Goal: Task Accomplishment & Management: Complete application form

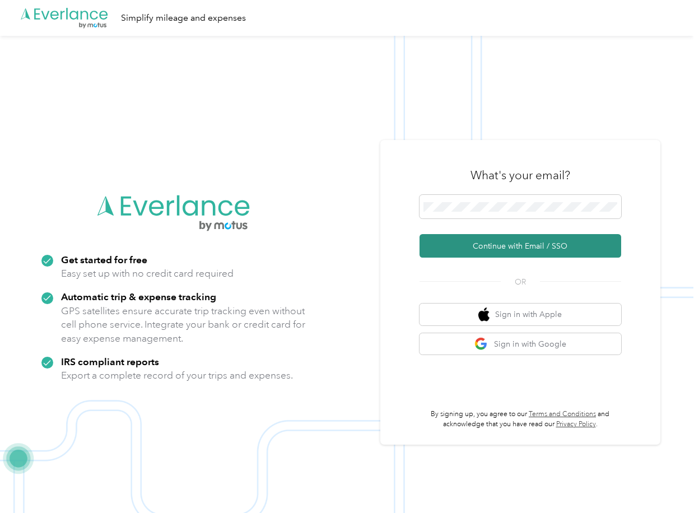
click at [469, 249] on button "Continue with Email / SSO" at bounding box center [521, 246] width 202 height 24
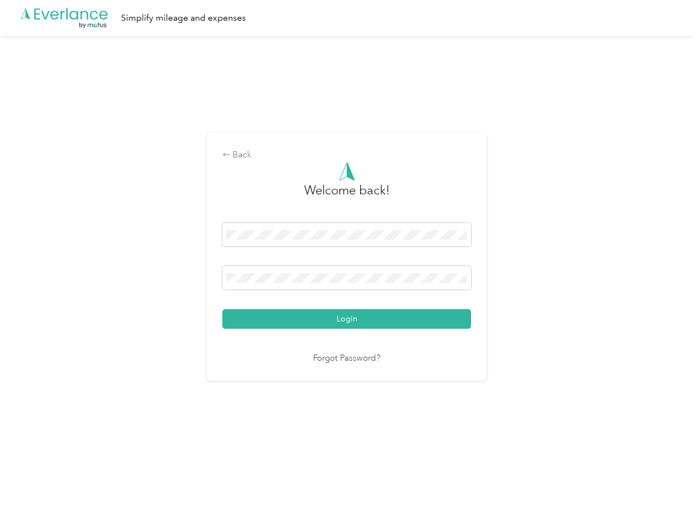
click at [276, 314] on button "Login" at bounding box center [347, 319] width 249 height 20
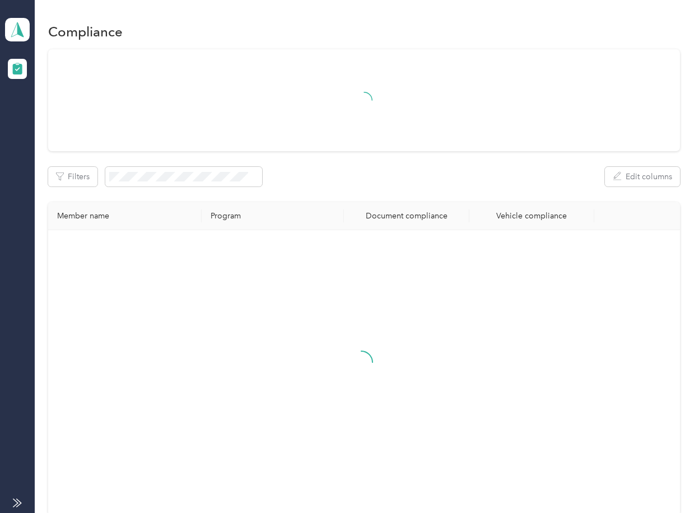
click at [337, 202] on th "Program" at bounding box center [273, 216] width 142 height 28
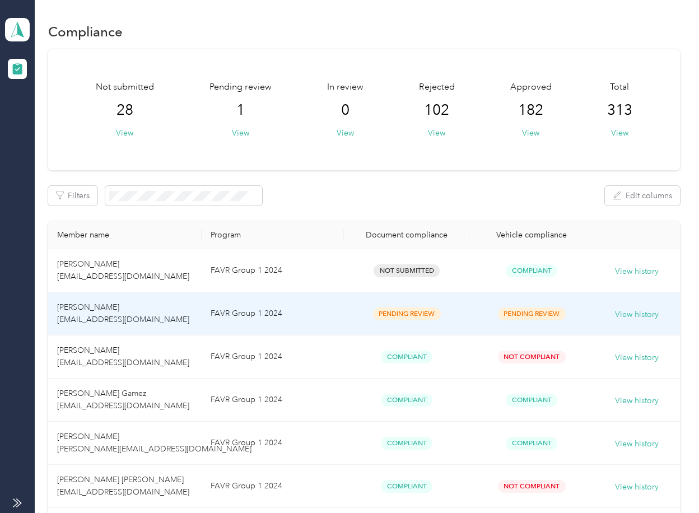
click at [169, 319] on td "[PERSON_NAME] [EMAIL_ADDRESS][DOMAIN_NAME]" at bounding box center [125, 314] width 154 height 43
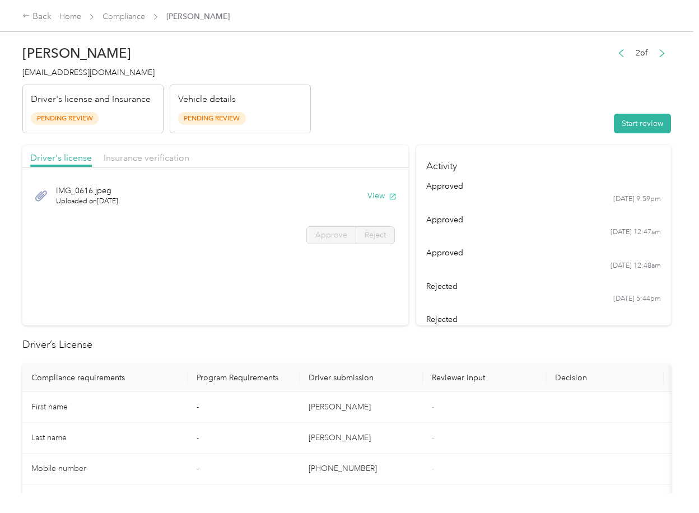
click at [321, 293] on section "Driver's license Insurance verification IMG_0616.jpeg Uploaded on [DATE] View A…" at bounding box center [215, 235] width 386 height 180
click at [379, 193] on button "View" at bounding box center [382, 196] width 29 height 12
click at [136, 165] on div "Insurance verification" at bounding box center [147, 158] width 86 height 14
click at [146, 159] on span "Insurance verification" at bounding box center [147, 157] width 86 height 11
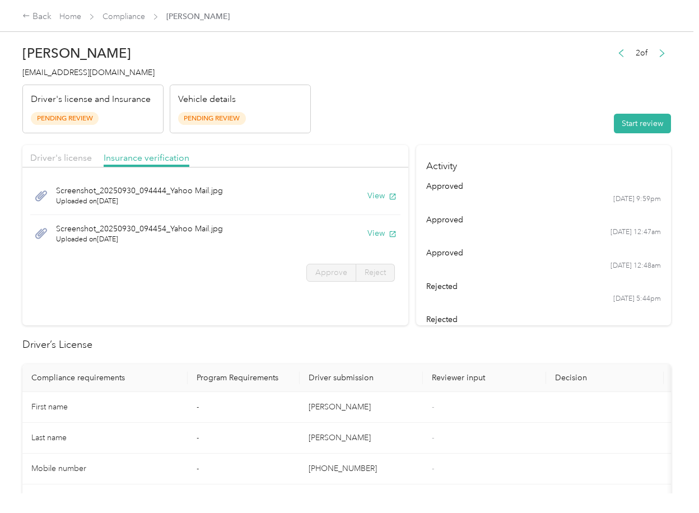
drag, startPoint x: 382, startPoint y: 197, endPoint x: 381, endPoint y: 211, distance: 14.0
click at [381, 197] on button "View" at bounding box center [382, 196] width 29 height 12
drag, startPoint x: 372, startPoint y: 233, endPoint x: 492, endPoint y: 147, distance: 147.1
click at [372, 233] on button "View" at bounding box center [382, 234] width 29 height 12
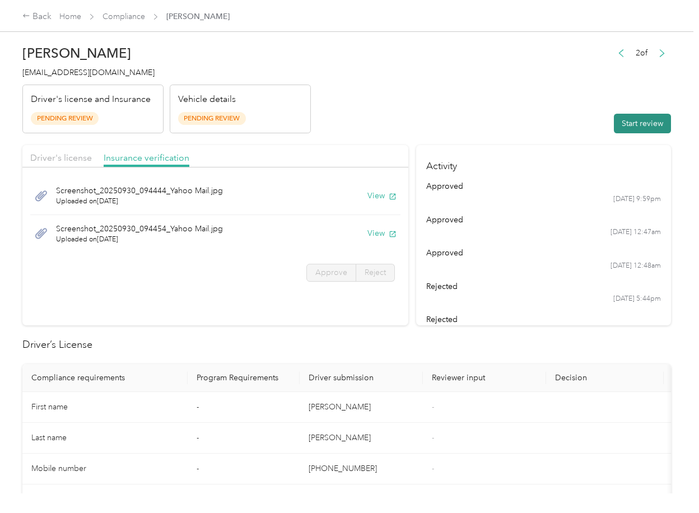
click at [643, 119] on button "Start review" at bounding box center [642, 124] width 57 height 20
click at [55, 161] on span "Driver's license" at bounding box center [61, 157] width 62 height 11
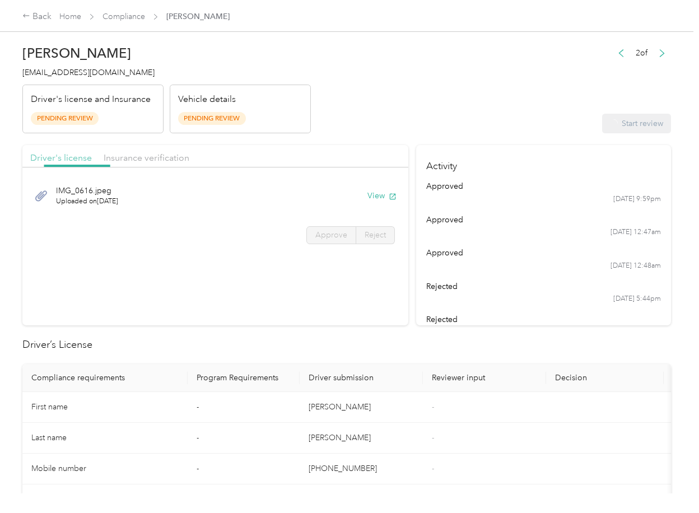
click at [56, 160] on span "Driver's license" at bounding box center [61, 157] width 62 height 11
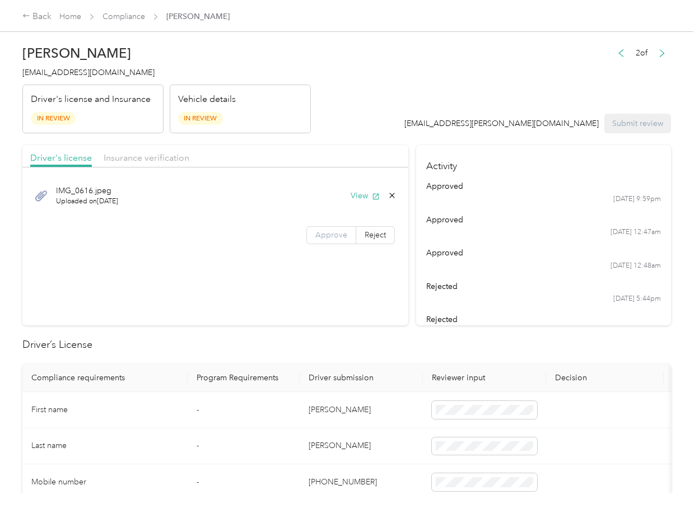
click at [337, 235] on span "Approve" at bounding box center [332, 235] width 32 height 10
click at [148, 157] on span "Insurance verification" at bounding box center [147, 157] width 86 height 11
click at [148, 156] on span "Insurance verification" at bounding box center [147, 157] width 86 height 11
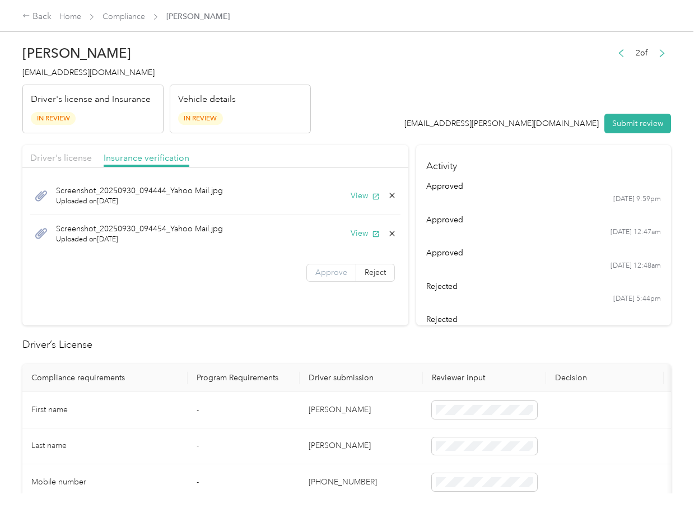
click at [321, 277] on label "Approve" at bounding box center [332, 273] width 50 height 18
click at [264, 375] on th "Program Requirements" at bounding box center [244, 378] width 112 height 28
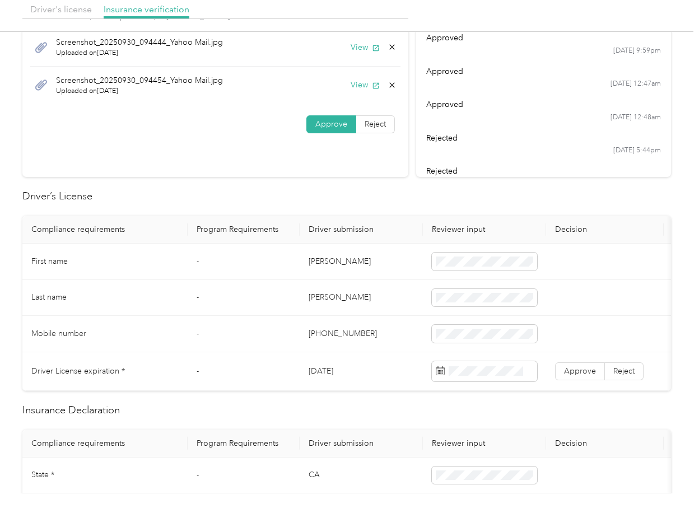
scroll to position [149, 0]
click at [331, 367] on td "[DATE]" at bounding box center [361, 371] width 123 height 39
copy td "[DATE]"
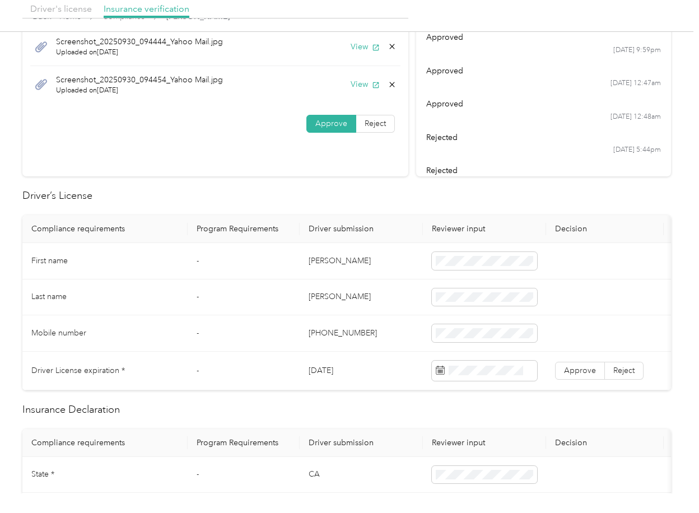
click at [353, 365] on td "[DATE]" at bounding box center [361, 371] width 123 height 39
copy td "[DATE]"
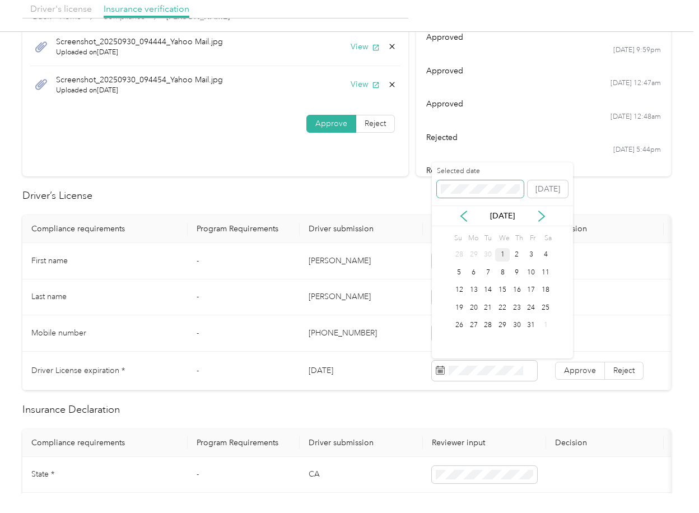
click at [479, 195] on span at bounding box center [480, 189] width 87 height 18
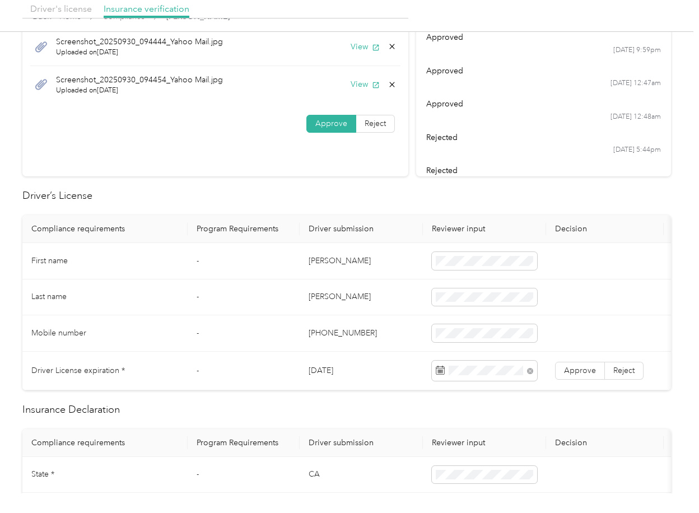
drag, startPoint x: 353, startPoint y: 202, endPoint x: 356, endPoint y: 212, distance: 10.3
click at [352, 202] on h2 "Driver’s License" at bounding box center [346, 195] width 649 height 15
click at [584, 367] on span "Approve" at bounding box center [580, 371] width 32 height 10
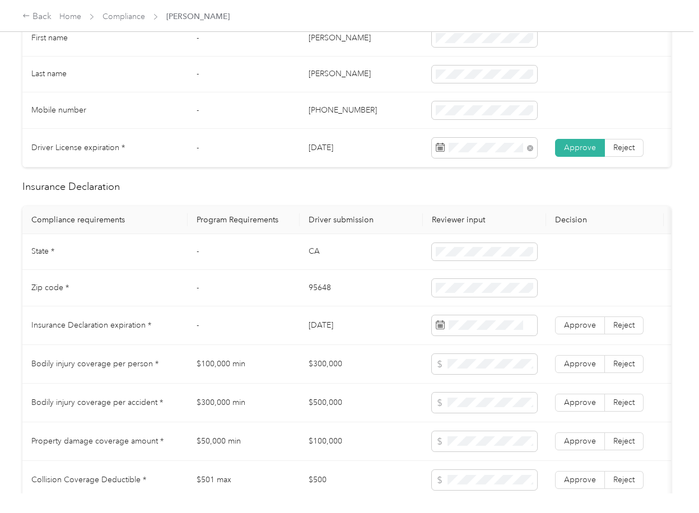
scroll to position [373, 0]
click at [318, 265] on td "CA" at bounding box center [361, 251] width 123 height 36
drag, startPoint x: 318, startPoint y: 265, endPoint x: 362, endPoint y: 265, distance: 44.3
click at [318, 265] on td "CA" at bounding box center [361, 251] width 123 height 36
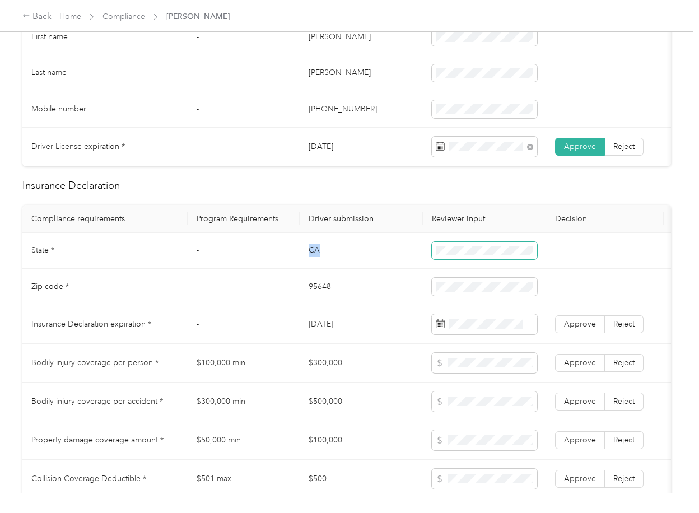
copy td "CA"
click at [317, 295] on td "95648" at bounding box center [361, 287] width 123 height 36
copy td "95648"
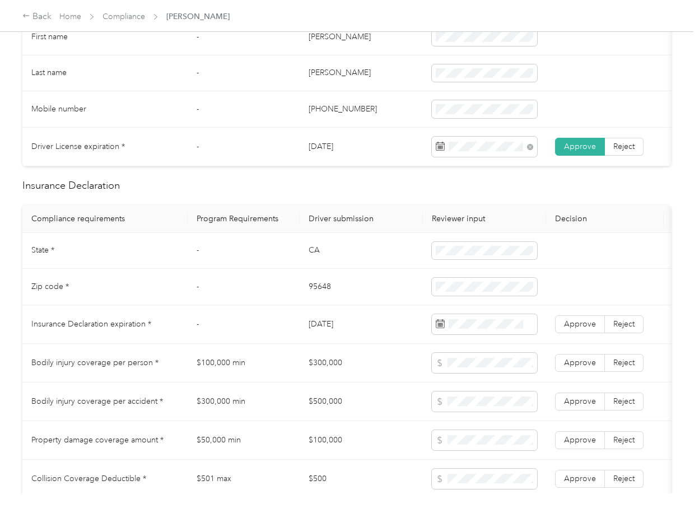
click at [329, 369] on td "$300,000" at bounding box center [361, 363] width 123 height 39
click at [322, 293] on td "95648" at bounding box center [361, 287] width 123 height 36
click at [582, 329] on span "Approve" at bounding box center [580, 324] width 32 height 10
click at [291, 304] on td "-" at bounding box center [244, 287] width 112 height 36
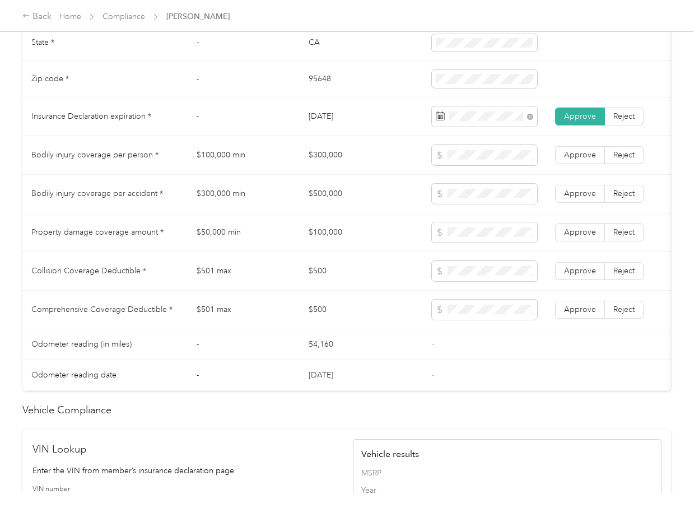
scroll to position [822, 0]
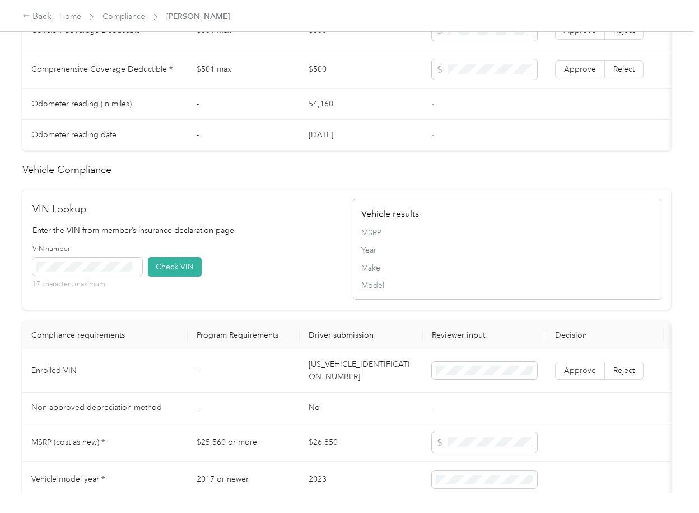
click at [326, 387] on td "[US_VEHICLE_IDENTIFICATION_NUMBER]" at bounding box center [361, 371] width 123 height 43
drag, startPoint x: 326, startPoint y: 387, endPoint x: 14, endPoint y: 310, distance: 320.8
click at [326, 388] on td "[US_VEHICLE_IDENTIFICATION_NUMBER]" at bounding box center [361, 371] width 123 height 43
copy td "[US_VEHICLE_IDENTIFICATION_NUMBER]"
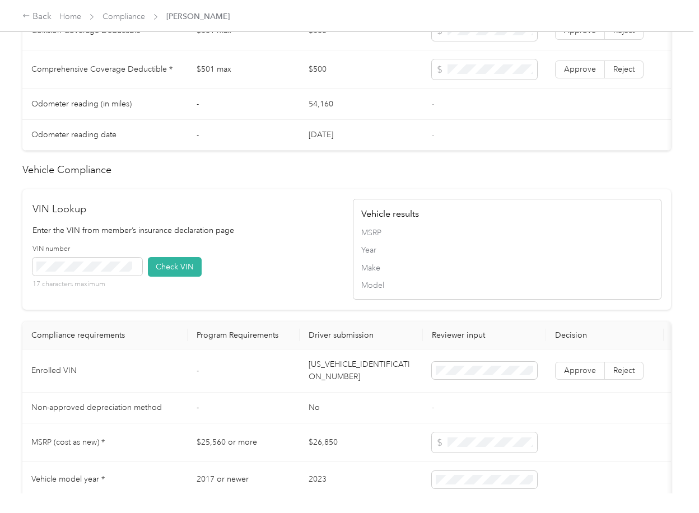
click at [185, 217] on h2 "VIN Lookup" at bounding box center [187, 209] width 309 height 15
click at [99, 283] on div "VIN number 17 characters maximum" at bounding box center [88, 266] width 110 height 45
click at [173, 277] on button "Check VIN" at bounding box center [175, 267] width 54 height 20
click at [582, 376] on span "Approve" at bounding box center [580, 371] width 32 height 10
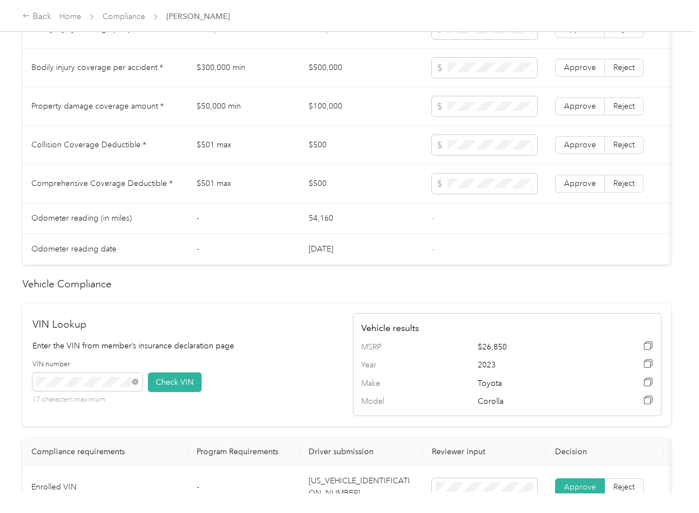
scroll to position [523, 0]
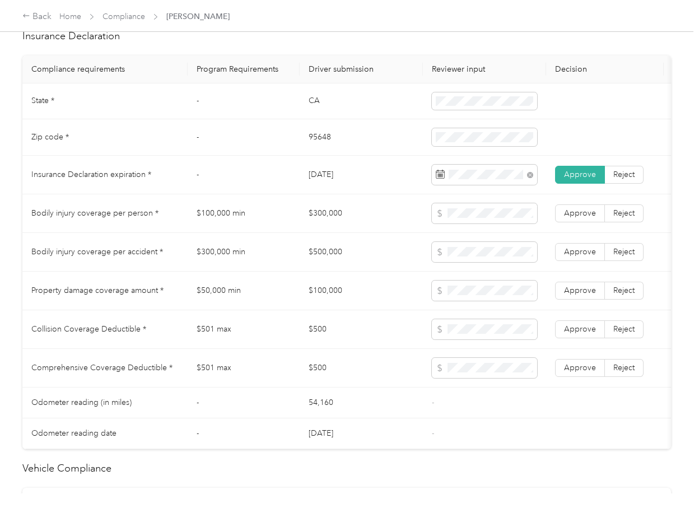
click at [323, 210] on td "$300,000" at bounding box center [361, 213] width 123 height 39
click at [325, 219] on td "$300,000" at bounding box center [361, 213] width 123 height 39
copy td "$300,000"
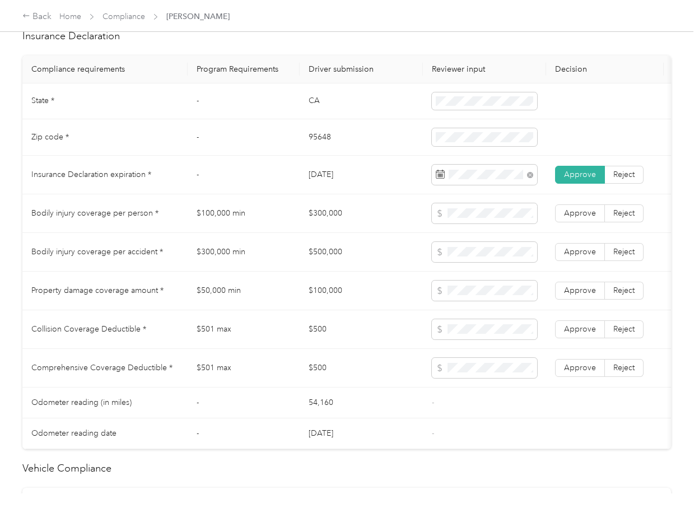
click at [320, 272] on td "$500,000" at bounding box center [361, 252] width 123 height 39
copy td "$500,000"
click at [300, 310] on td "$100,000" at bounding box center [361, 291] width 123 height 39
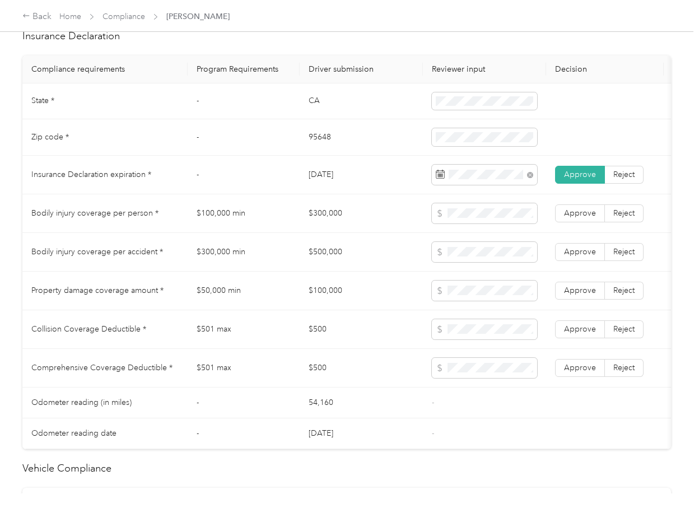
click at [322, 306] on td "$100,000" at bounding box center [361, 291] width 123 height 39
copy td "$100,000"
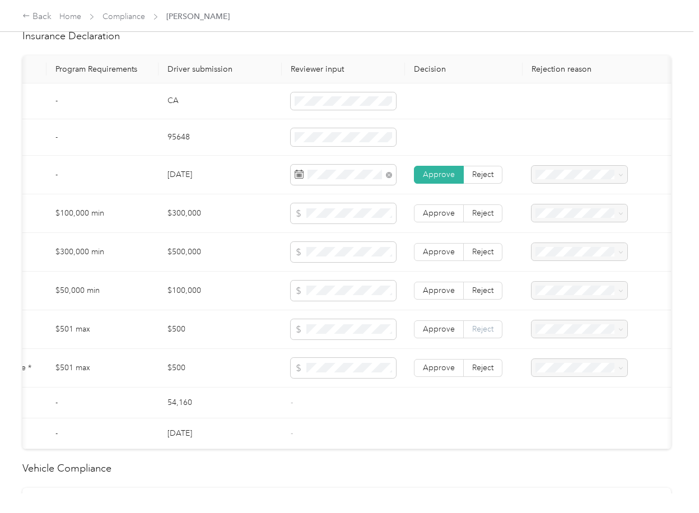
click at [480, 339] on label "Reject" at bounding box center [483, 330] width 39 height 18
click at [480, 373] on span "Reject" at bounding box center [482, 368] width 21 height 10
click at [554, 372] on span "Collision deductible is missing from uploaded Insurance Policy doc" at bounding box center [574, 377] width 78 height 45
click at [560, 407] on td at bounding box center [597, 403] width 149 height 31
click at [559, 377] on span at bounding box center [580, 368] width 96 height 18
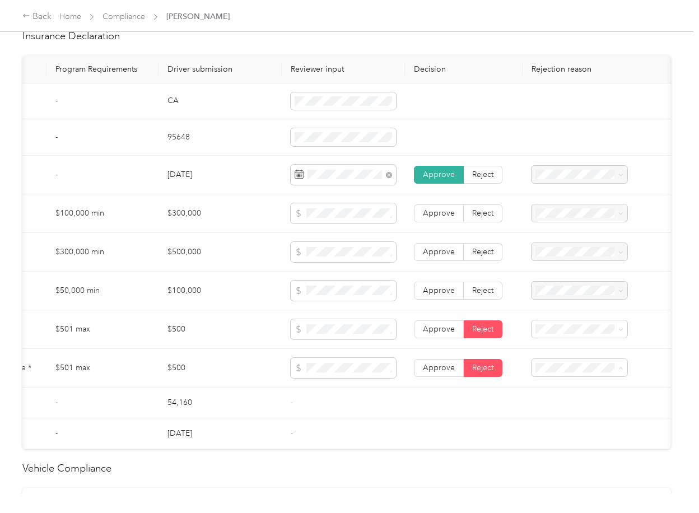
click at [567, 254] on div "Comprehensive deductible is missing from uploaded Insurance Policy doc" at bounding box center [575, 254] width 80 height 47
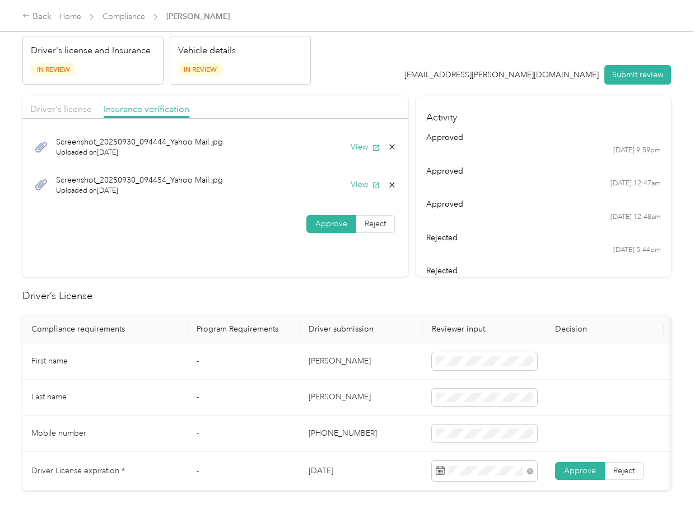
scroll to position [0, 0]
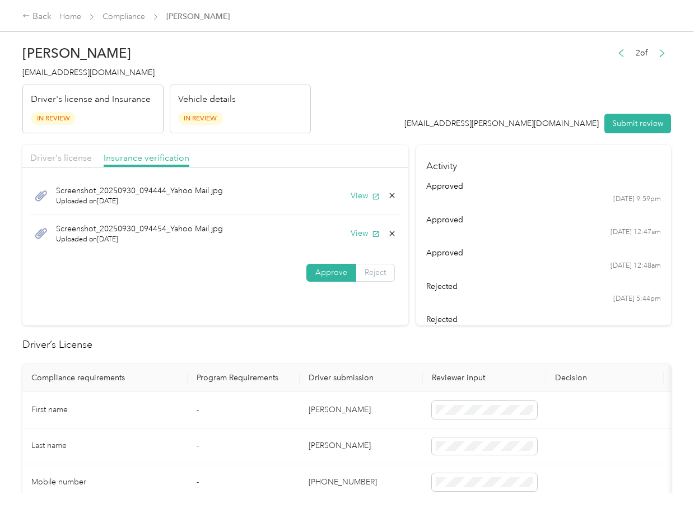
click at [380, 267] on label "Reject" at bounding box center [375, 273] width 39 height 18
click at [239, 308] on div "Uploaded insurance document is blurry or cut off image" at bounding box center [247, 304] width 80 height 35
click at [366, 234] on button "View" at bounding box center [365, 234] width 29 height 12
drag, startPoint x: 621, startPoint y: 123, endPoint x: 132, endPoint y: 131, distance: 488.8
click at [621, 122] on button "Submit review" at bounding box center [638, 124] width 67 height 20
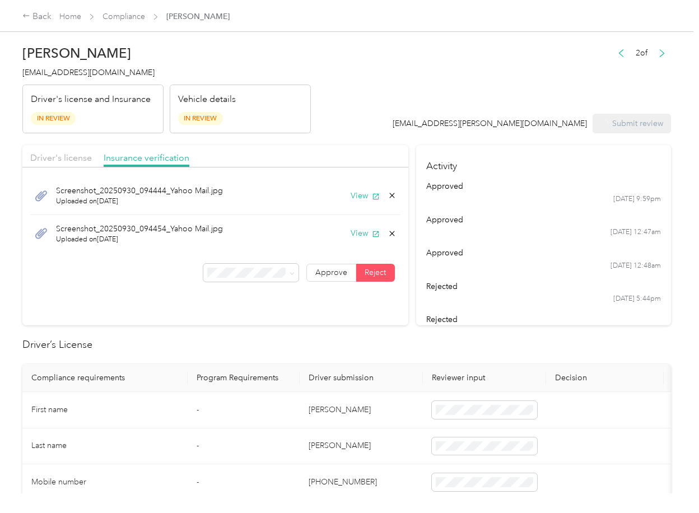
click at [82, 76] on span "[EMAIL_ADDRESS][DOMAIN_NAME]" at bounding box center [88, 73] width 132 height 10
copy span "[EMAIL_ADDRESS][DOMAIN_NAME]"
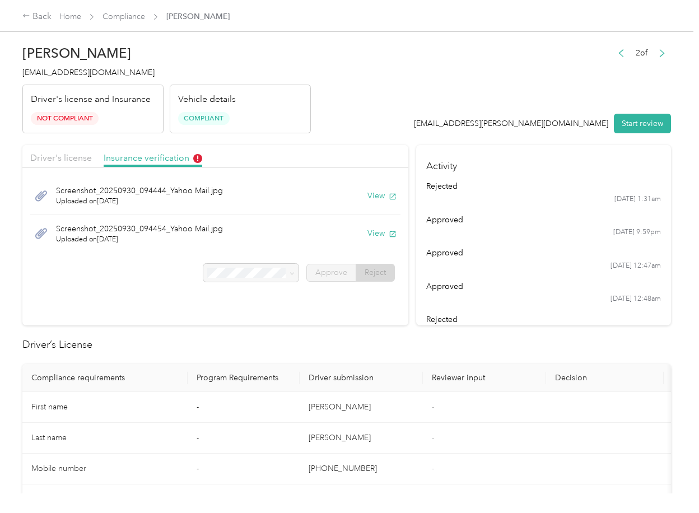
click at [119, 15] on link "Compliance" at bounding box center [124, 17] width 43 height 10
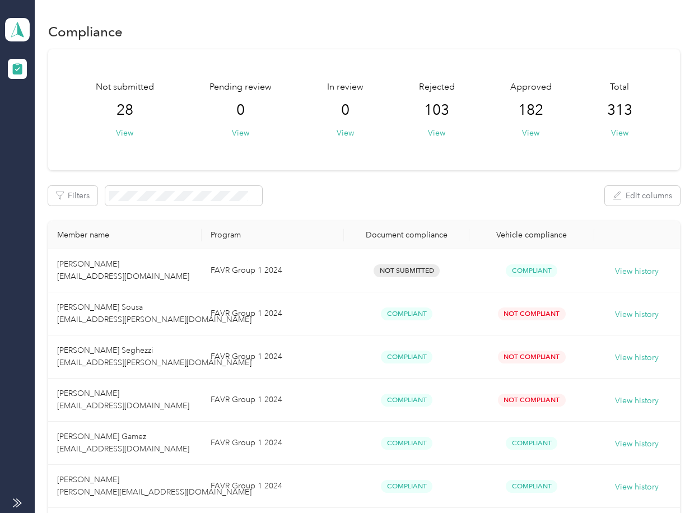
click at [419, 167] on div "Not submitted 28 View Pending review 0 View In review 0 View Rejected 103 View …" at bounding box center [364, 109] width 632 height 121
click at [17, 26] on polygon at bounding box center [20, 29] width 6 height 15
click at [36, 110] on div "Log out" at bounding box center [155, 118] width 284 height 20
